Goal: Navigation & Orientation: Find specific page/section

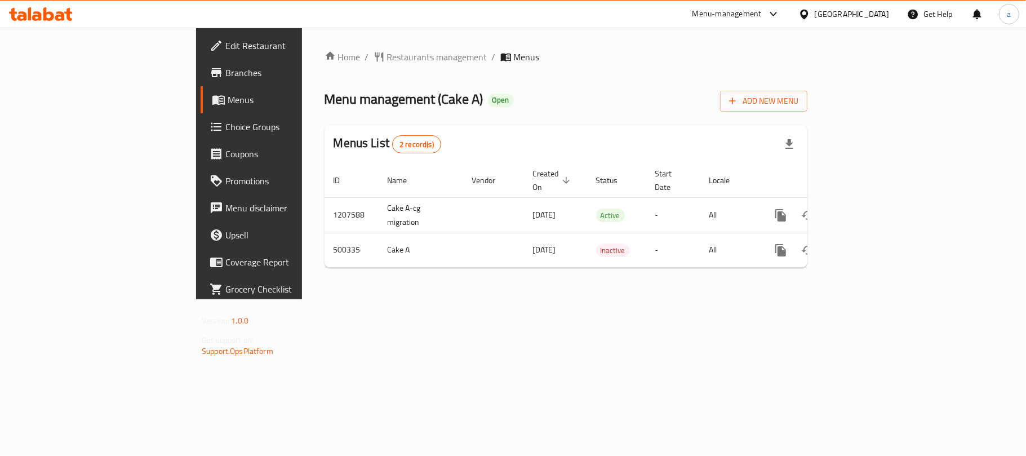
click at [876, 15] on div "[GEOGRAPHIC_DATA]" at bounding box center [851, 14] width 74 height 12
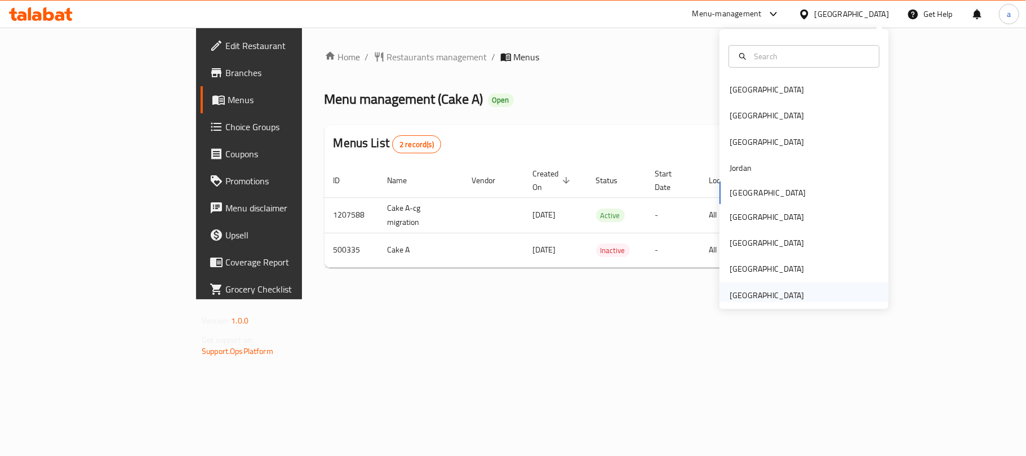
click at [742, 290] on div "[GEOGRAPHIC_DATA]" at bounding box center [766, 295] width 74 height 12
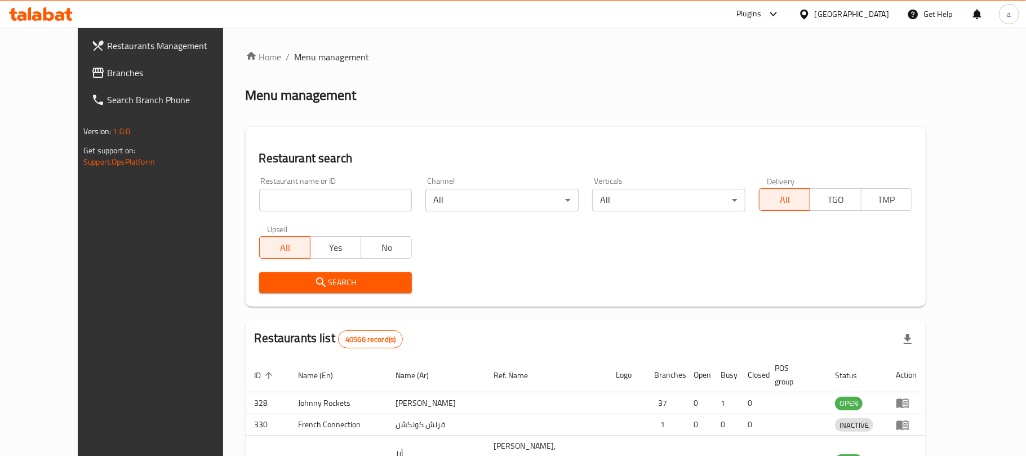
click at [48, 73] on div at bounding box center [513, 228] width 1026 height 456
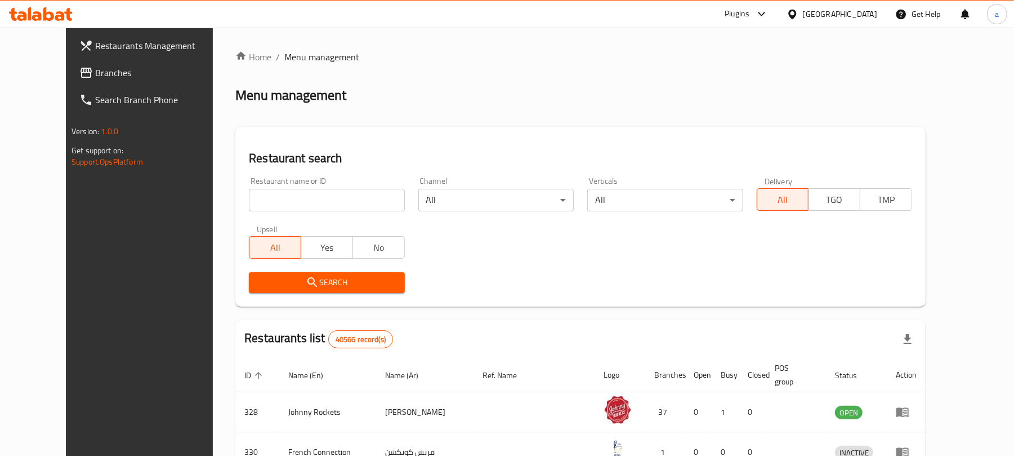
click at [95, 66] on span "Branches" at bounding box center [160, 73] width 131 height 14
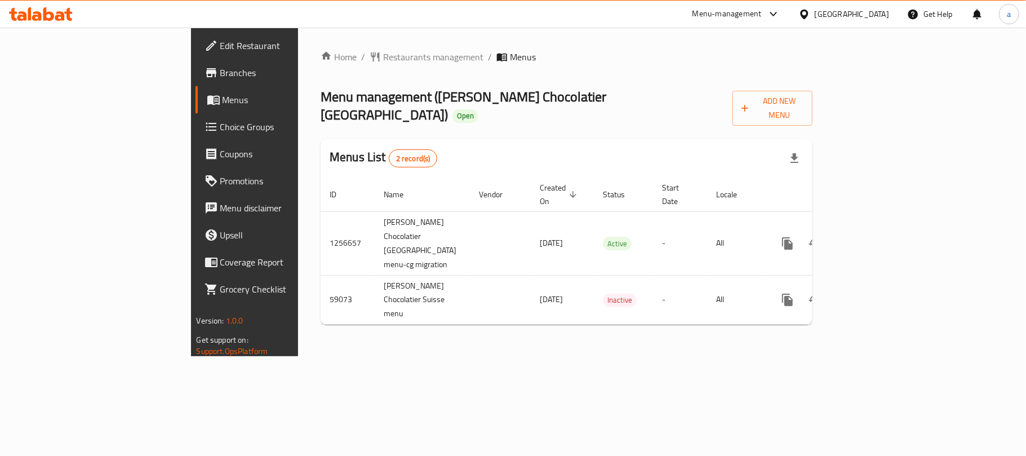
click at [848, 12] on div "[GEOGRAPHIC_DATA]" at bounding box center [851, 14] width 74 height 12
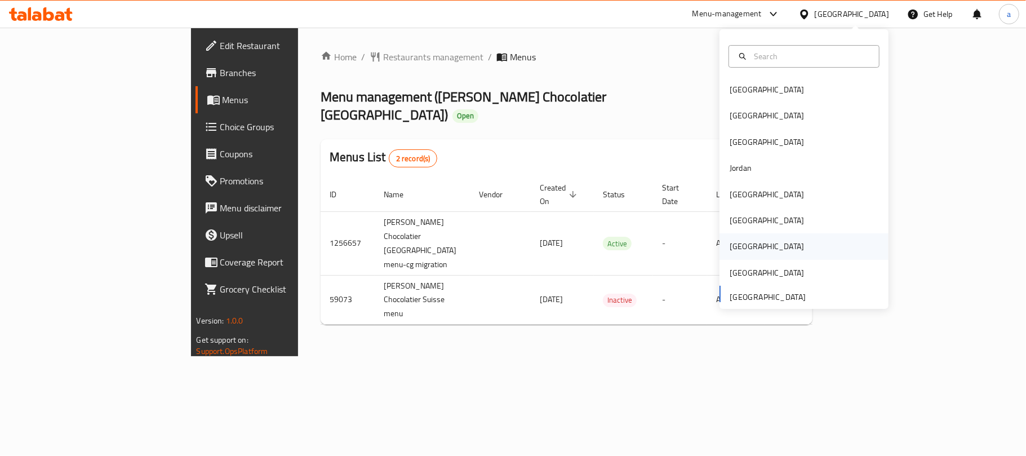
click at [736, 247] on div "[GEOGRAPHIC_DATA]" at bounding box center [766, 246] width 74 height 12
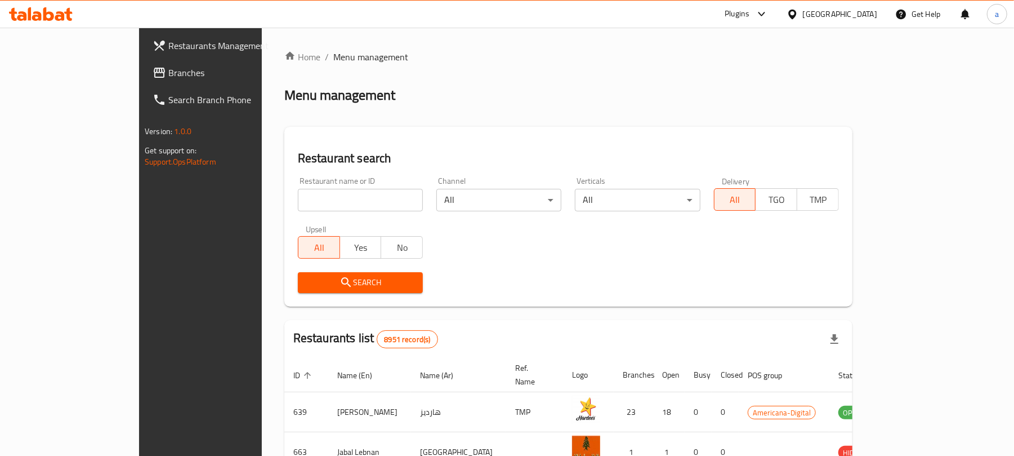
click at [168, 73] on span "Branches" at bounding box center [233, 73] width 131 height 14
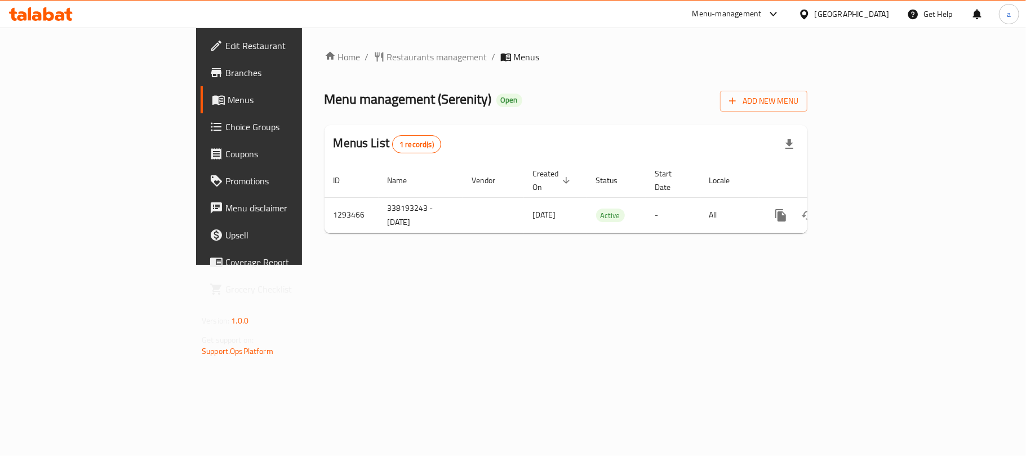
click at [875, 14] on div "[GEOGRAPHIC_DATA]" at bounding box center [851, 14] width 74 height 12
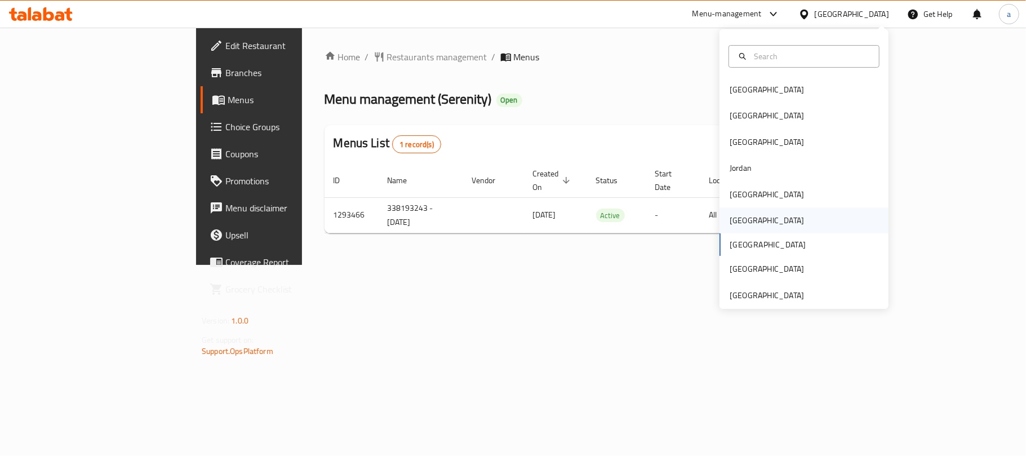
click at [733, 221] on div "[GEOGRAPHIC_DATA]" at bounding box center [766, 220] width 74 height 12
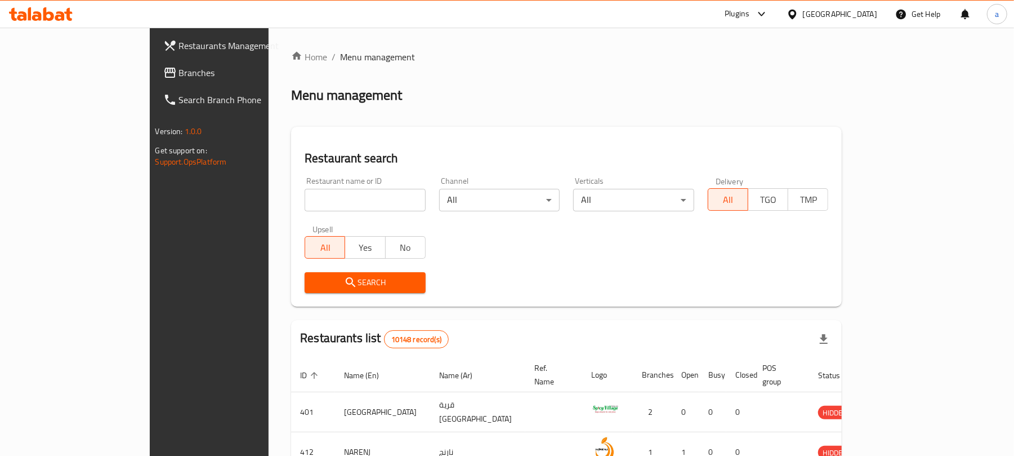
click at [179, 72] on span "Branches" at bounding box center [244, 73] width 131 height 14
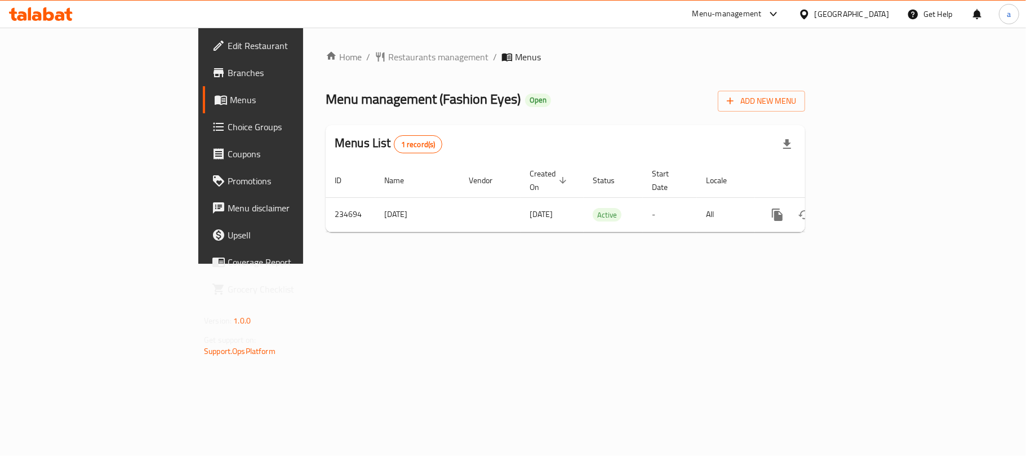
click at [875, 14] on div "[GEOGRAPHIC_DATA]" at bounding box center [851, 14] width 74 height 12
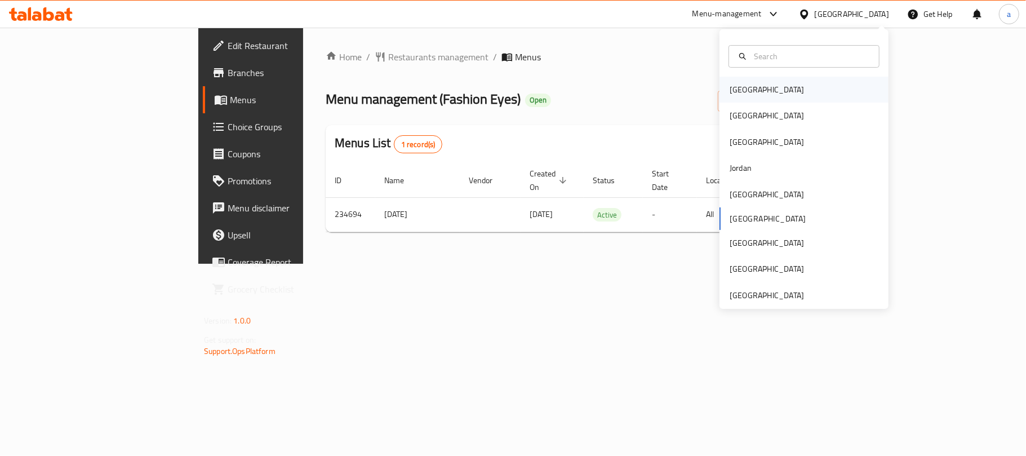
click at [746, 87] on div "[GEOGRAPHIC_DATA]" at bounding box center [766, 90] width 92 height 26
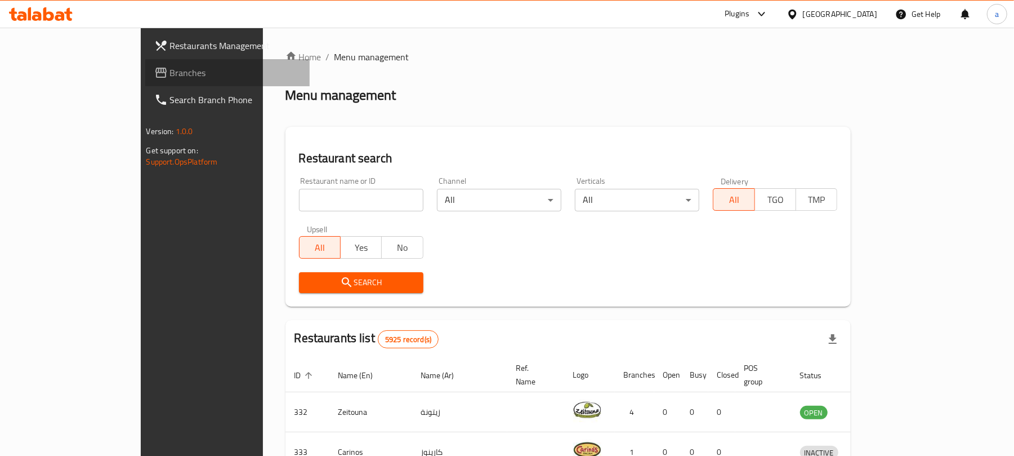
click at [170, 70] on span "Branches" at bounding box center [235, 73] width 131 height 14
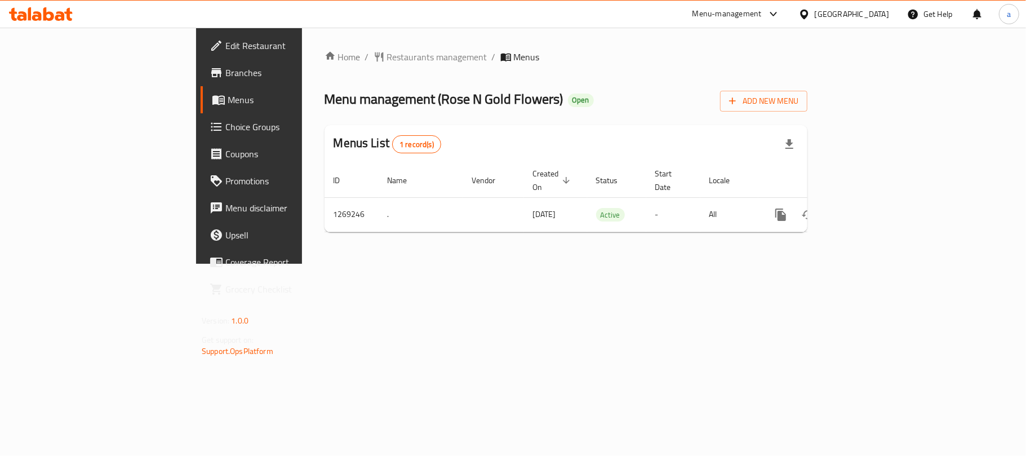
click at [870, 15] on div "[GEOGRAPHIC_DATA]" at bounding box center [851, 14] width 74 height 12
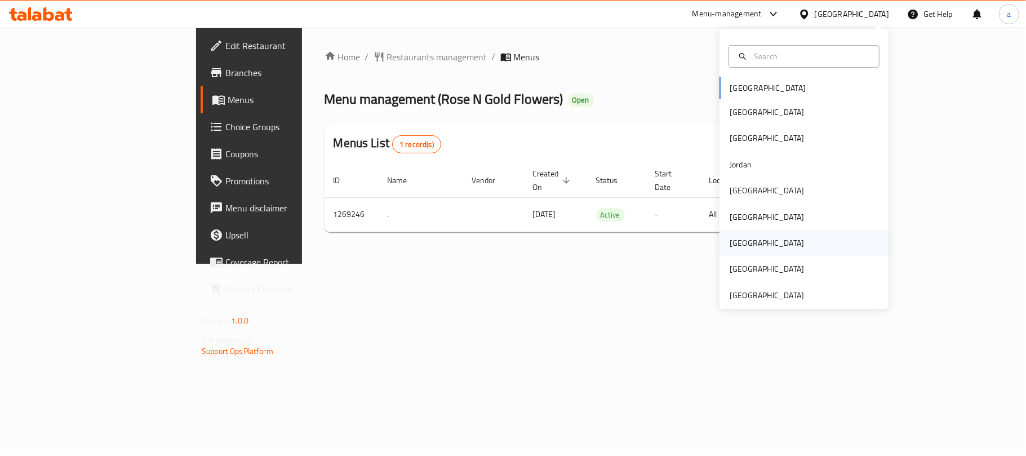
click at [729, 242] on div "[GEOGRAPHIC_DATA]" at bounding box center [766, 243] width 74 height 12
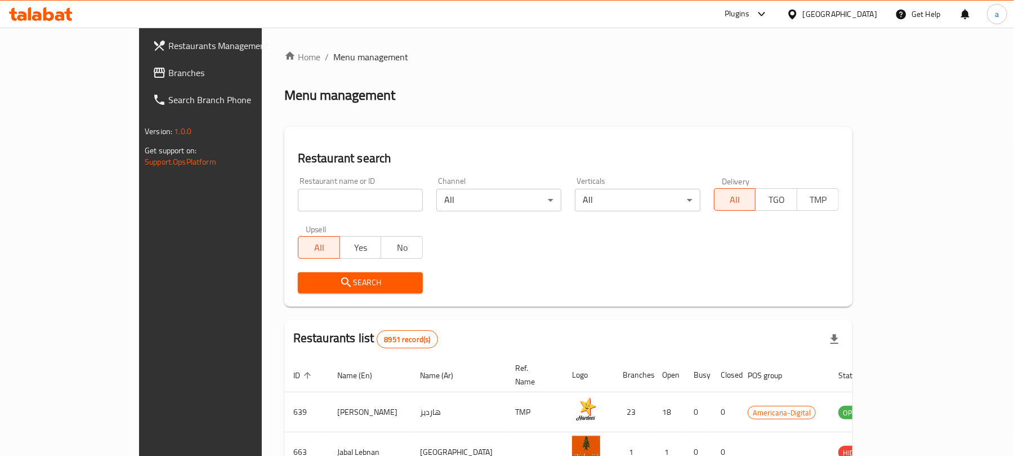
click at [168, 70] on span "Branches" at bounding box center [233, 73] width 131 height 14
